Goal: Information Seeking & Learning: Learn about a topic

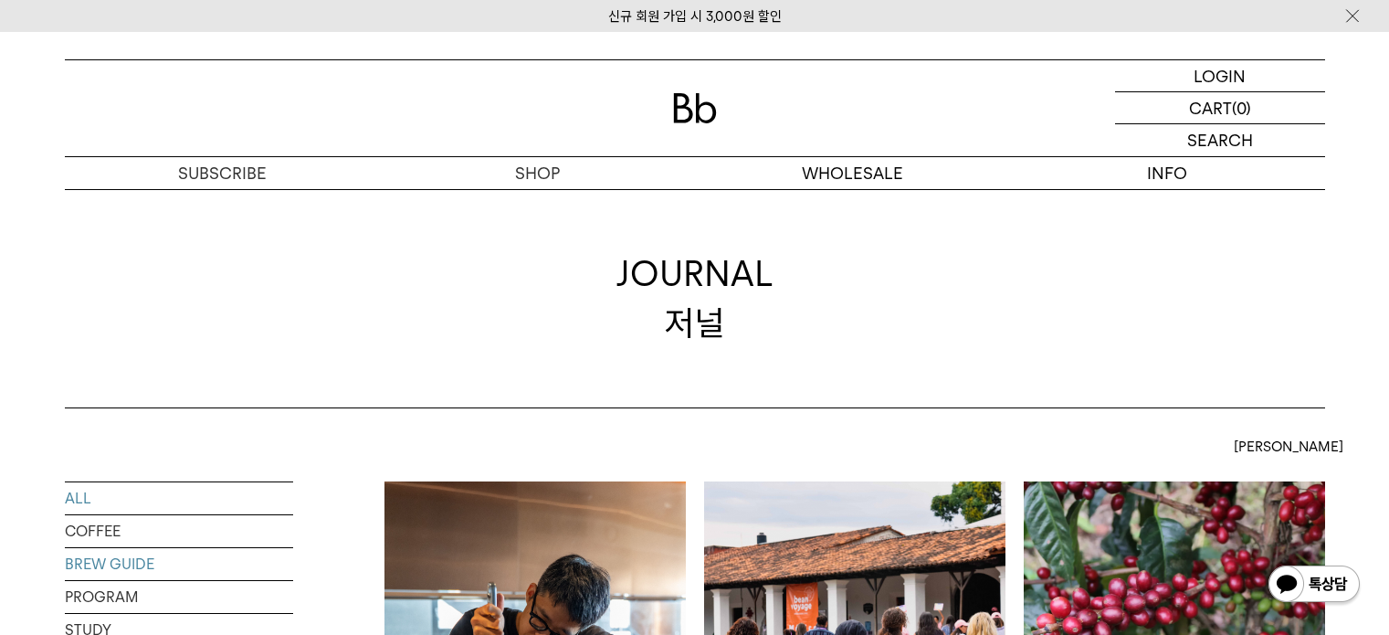
scroll to position [457, 0]
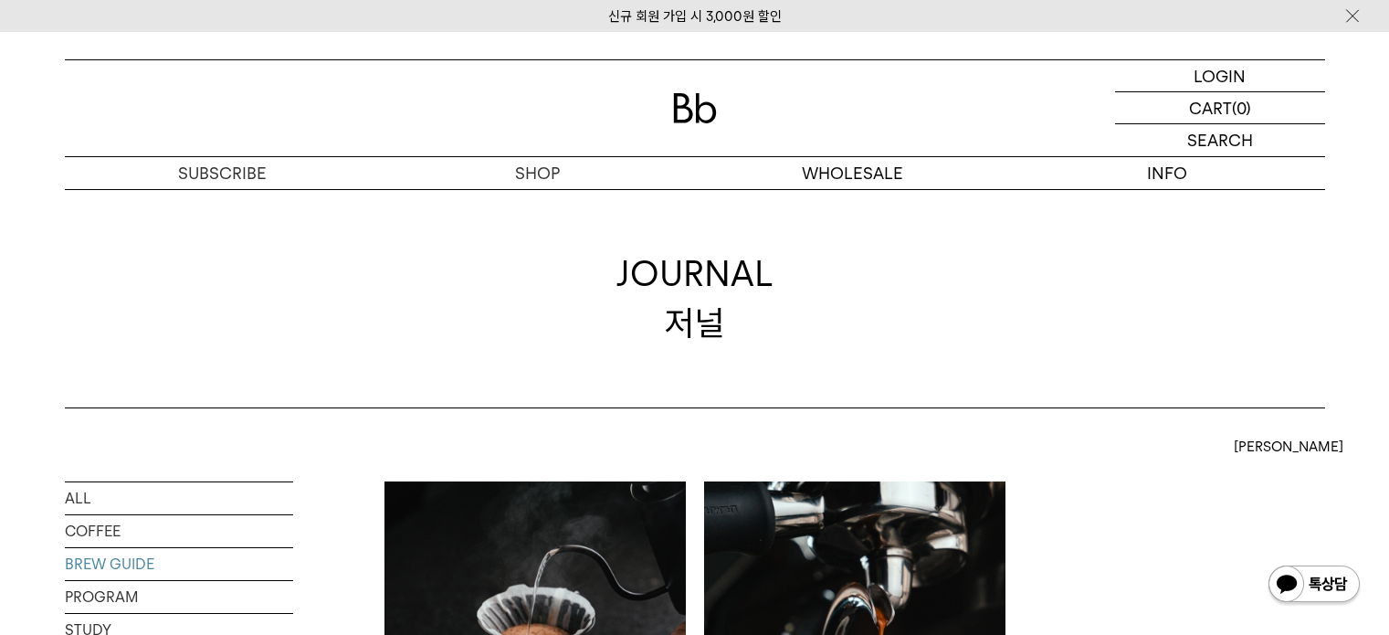
click at [573, 481] on img at bounding box center [534, 631] width 301 height 301
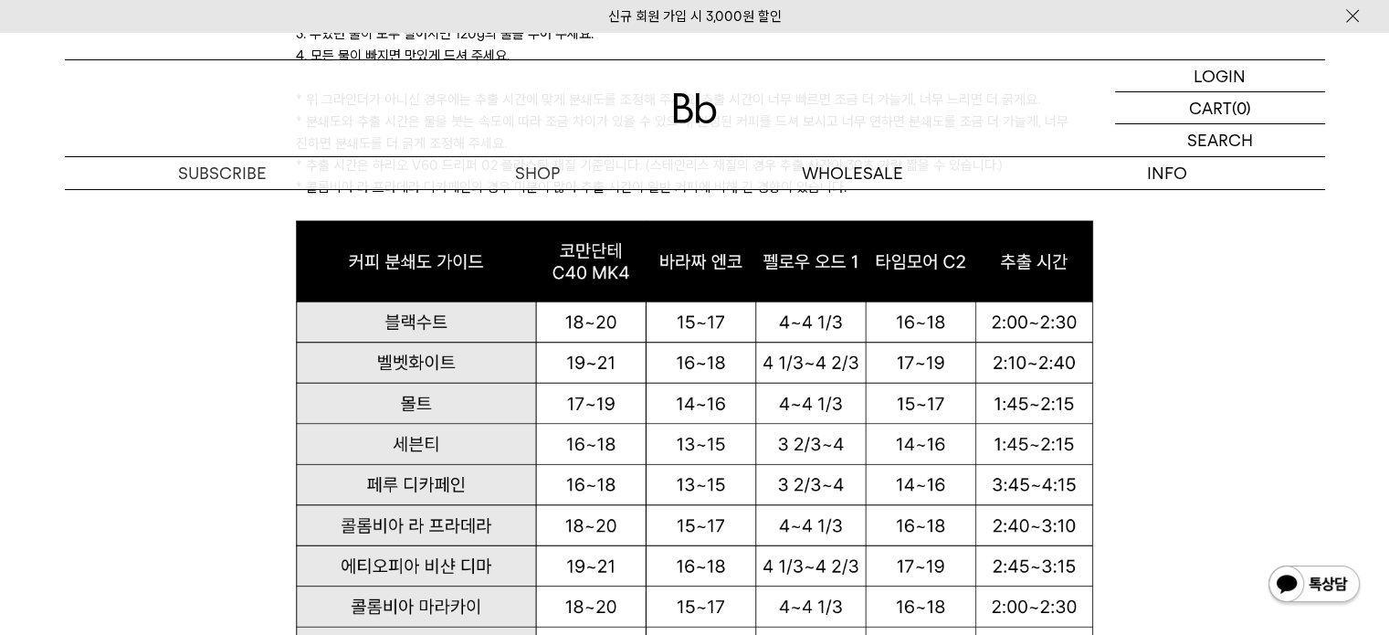
scroll to position [2100, 0]
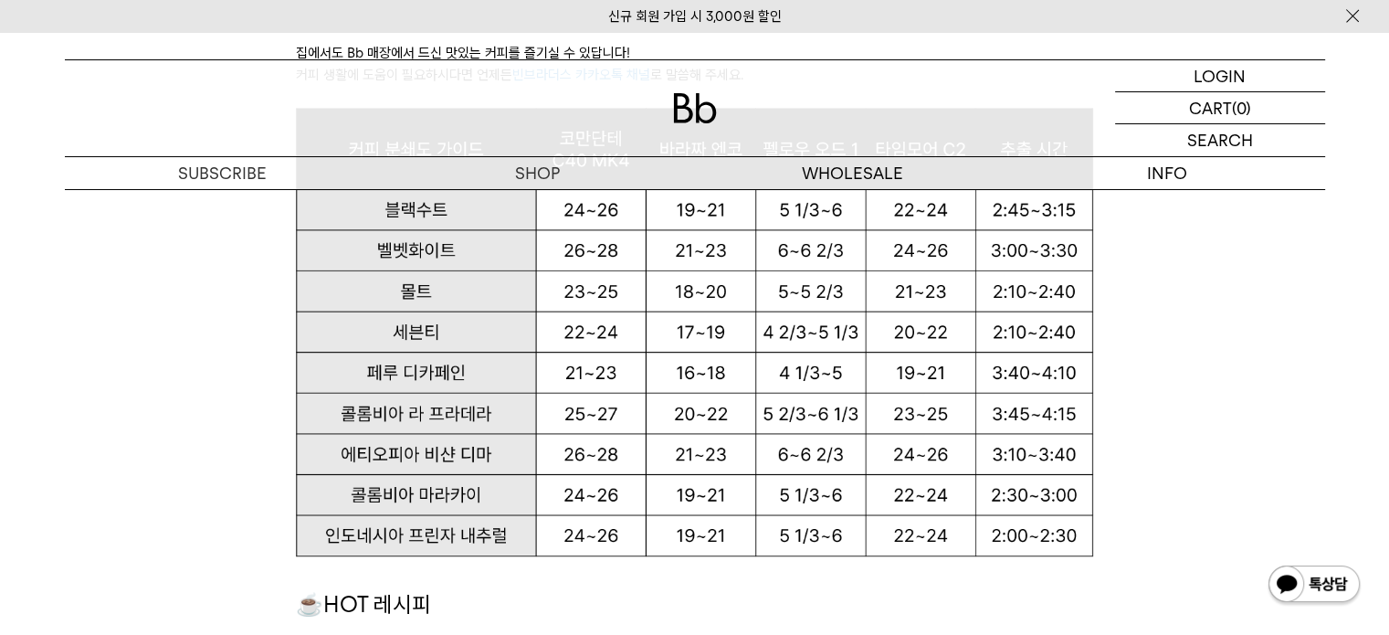
scroll to position [1335, 0]
